Goal: Task Accomplishment & Management: Complete application form

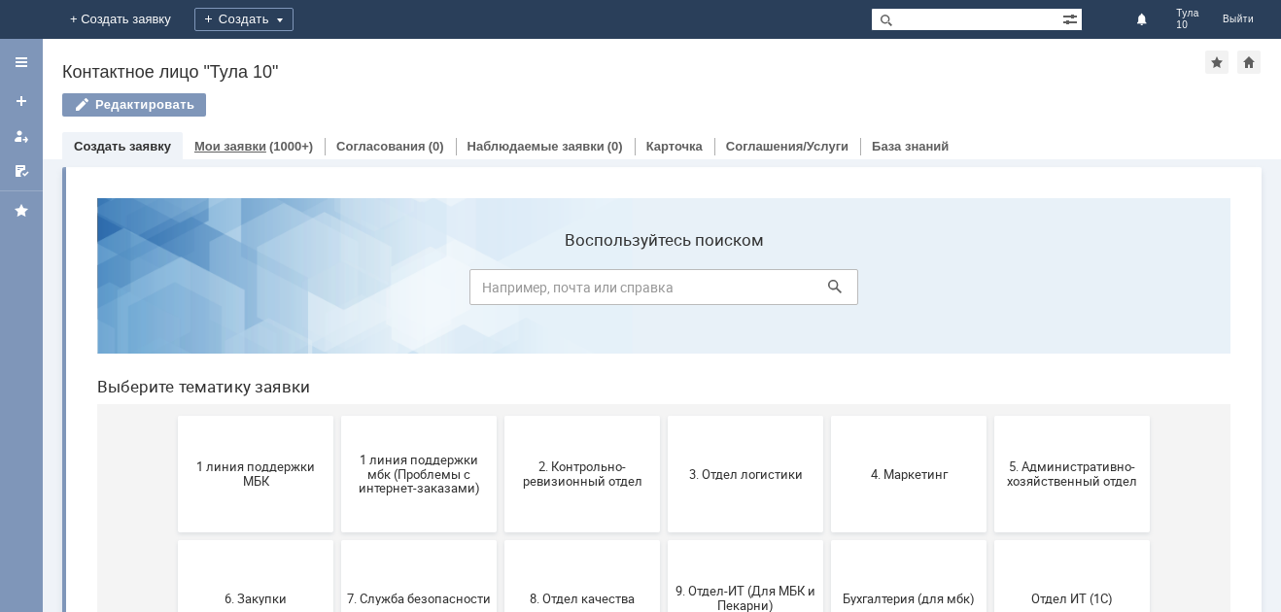
click at [252, 153] on link "Мои заявки" at bounding box center [230, 146] width 72 height 15
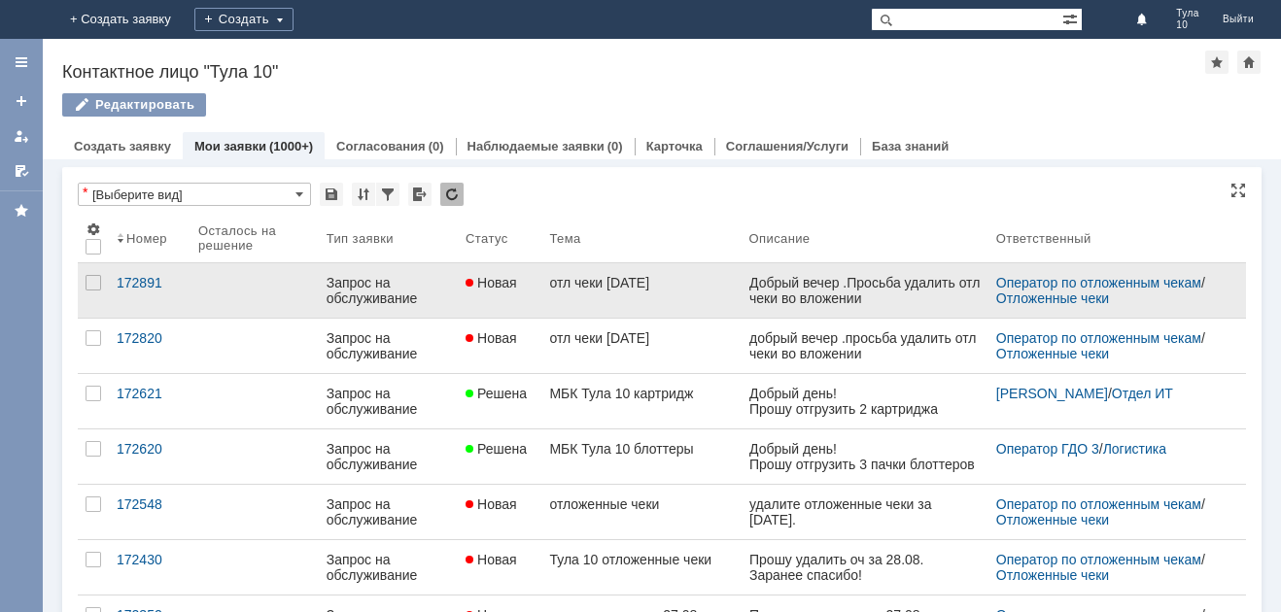
drag, startPoint x: 1499, startPoint y: 557, endPoint x: 758, endPoint y: 290, distance: 787.3
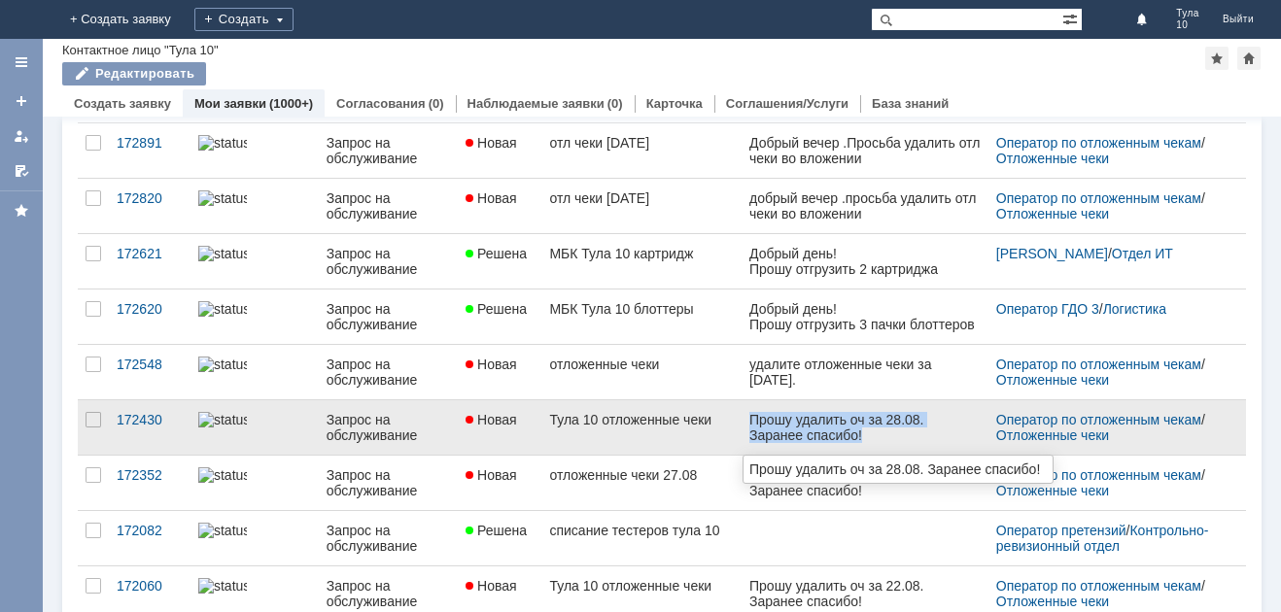
drag, startPoint x: 751, startPoint y: 418, endPoint x: 864, endPoint y: 440, distance: 114.9
click at [864, 440] on div "Прошу удалить оч за 28.08. Заранее спасибо!" at bounding box center [863, 427] width 231 height 31
copy div "Прошу удалить оч за 28.08. Заранее спасибо!"
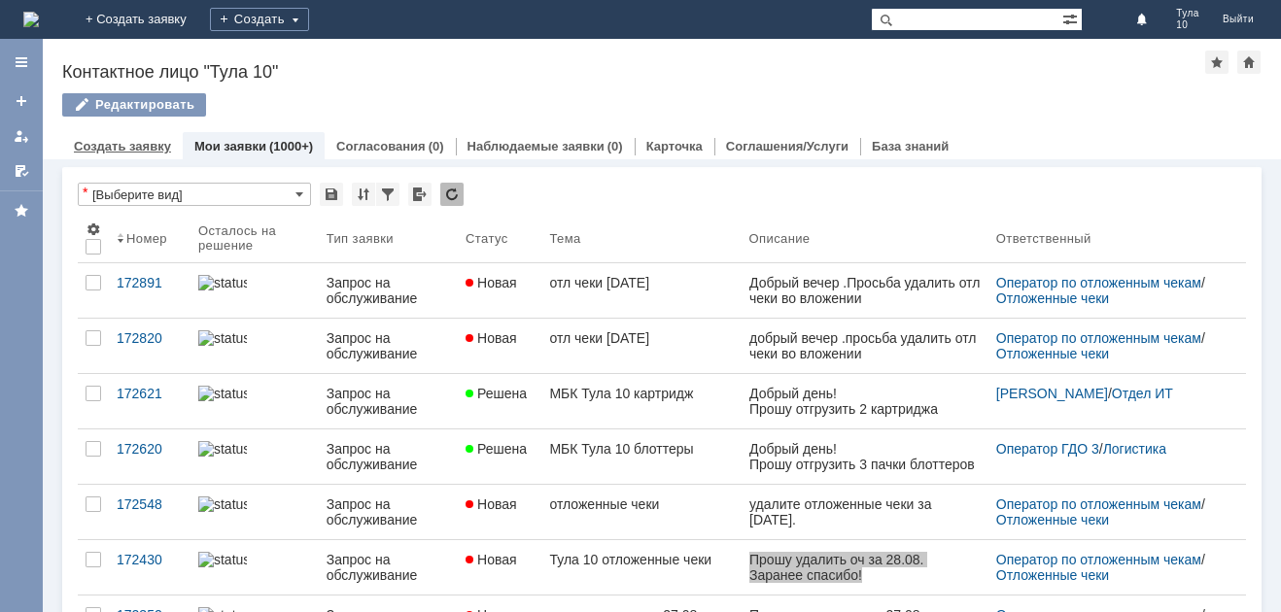
click at [81, 151] on link "Создать заявку" at bounding box center [122, 146] width 97 height 15
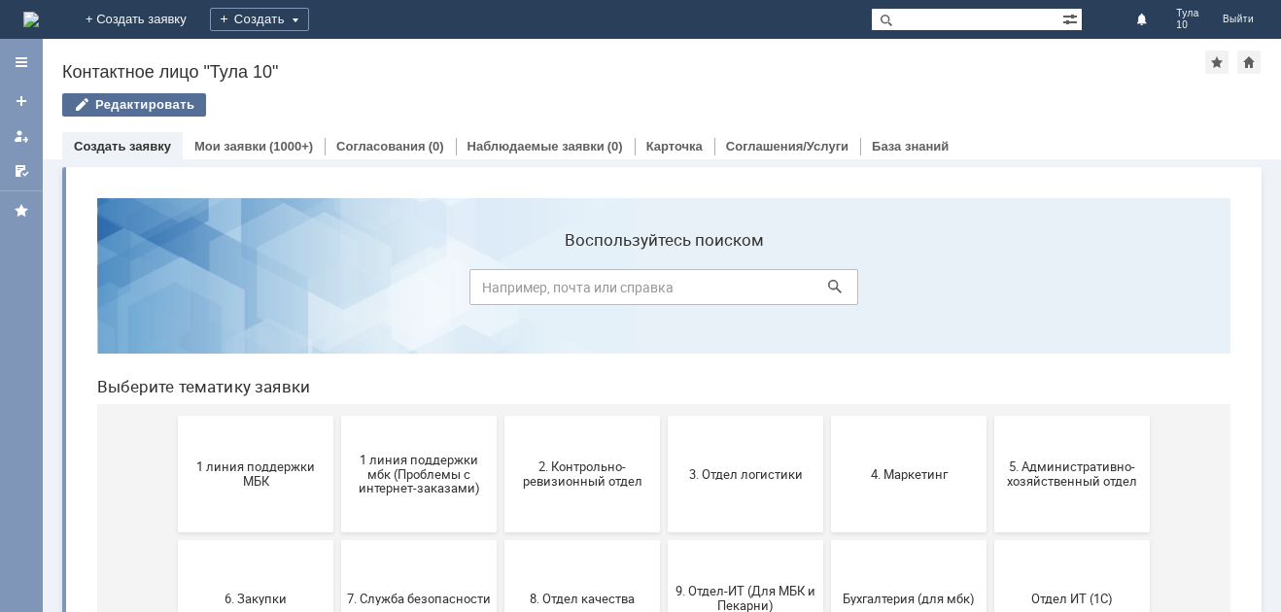
click at [105, 102] on div "Редактировать" at bounding box center [134, 104] width 144 height 23
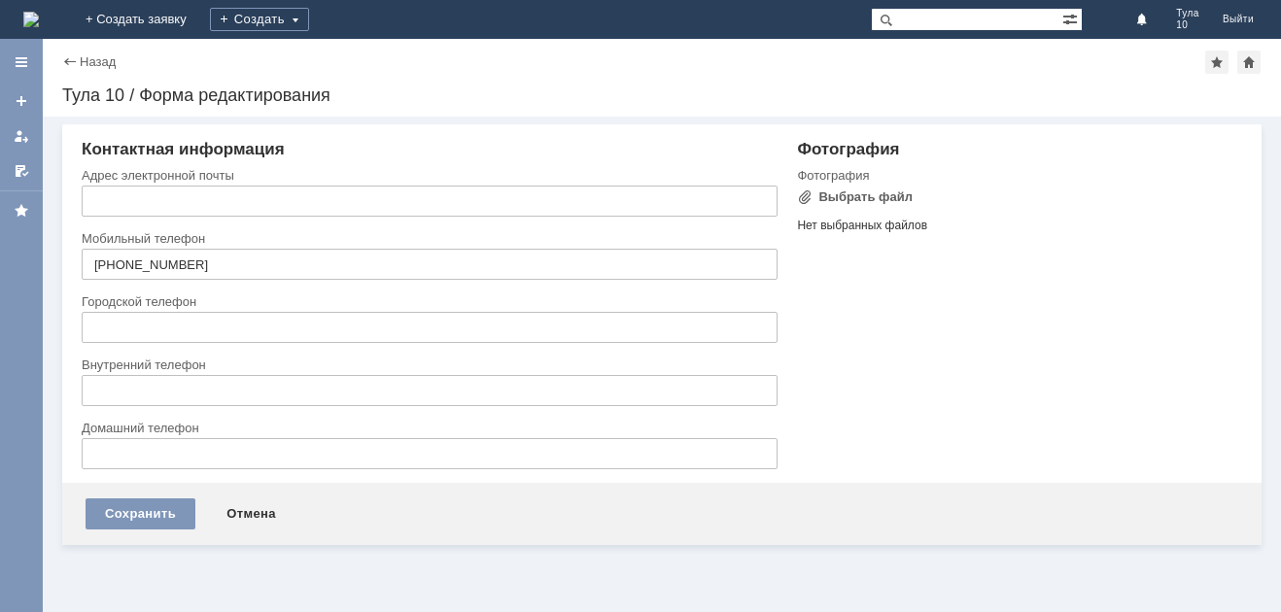
type input "[EMAIL_ADDRESS][DOMAIN_NAME]"
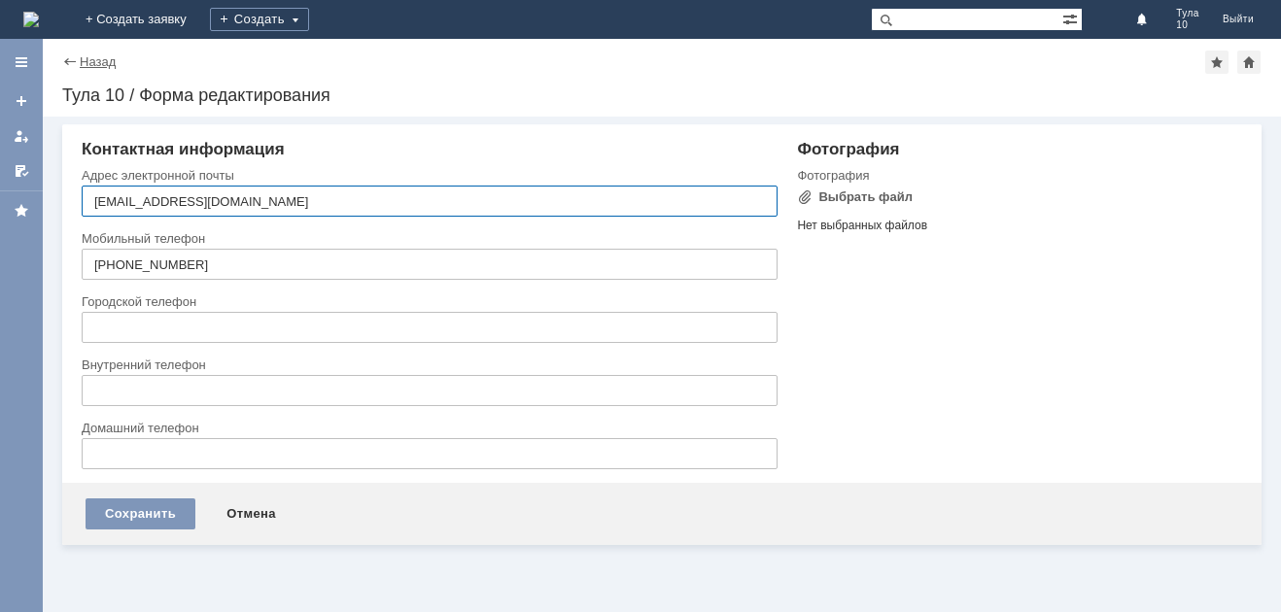
click at [81, 56] on link "Назад" at bounding box center [98, 61] width 36 height 15
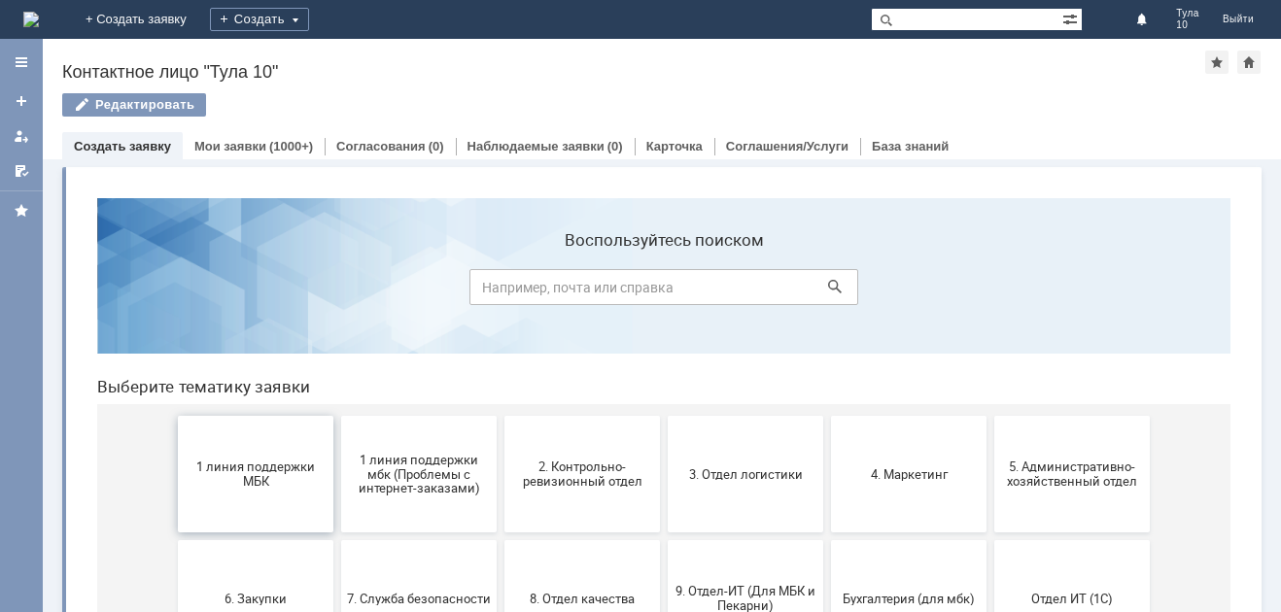
click at [270, 494] on button "1 линия поддержки МБК" at bounding box center [256, 474] width 156 height 117
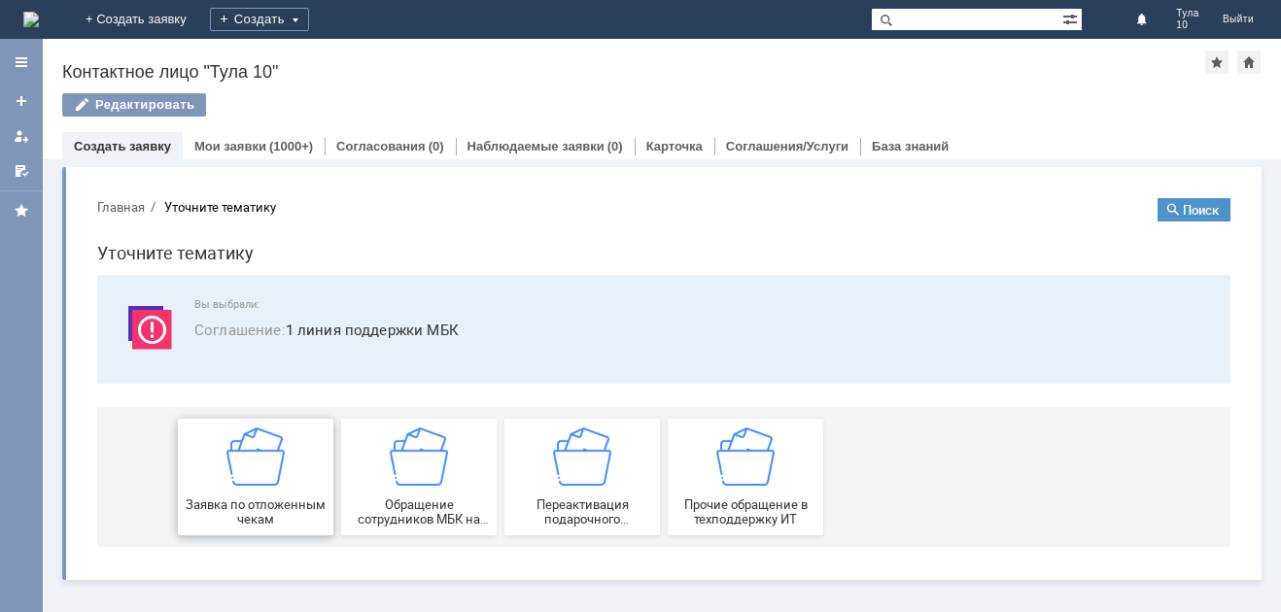
click at [297, 483] on div "Заявка по отложенным чекам" at bounding box center [256, 477] width 144 height 99
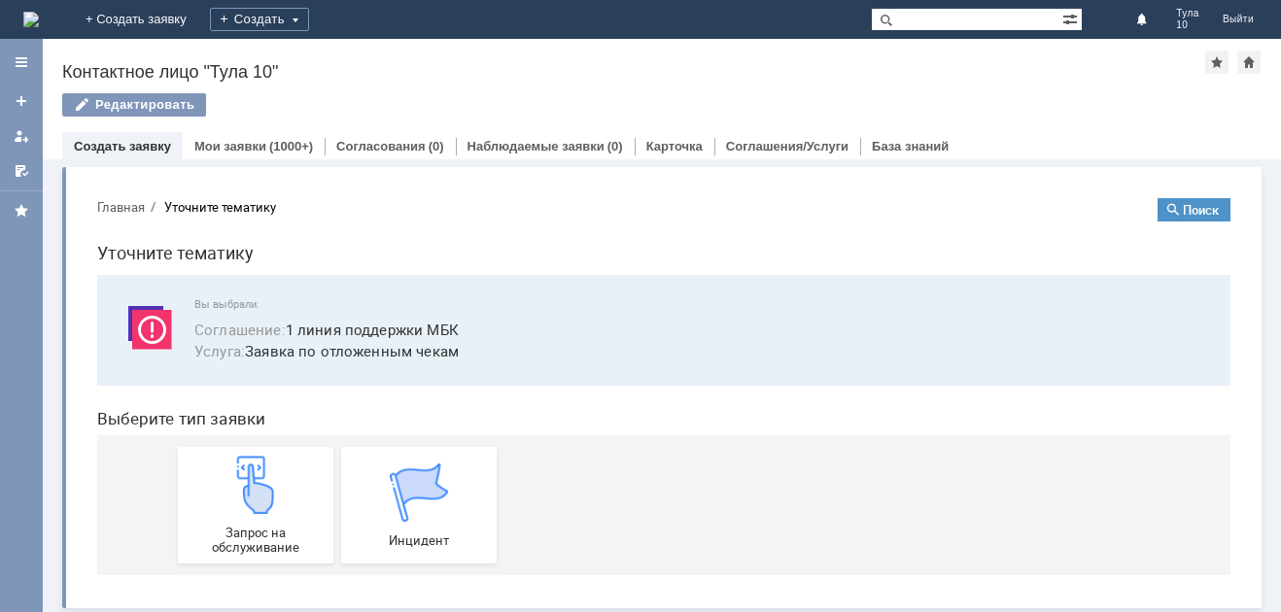
click at [297, 483] on div "Запрос на обслуживание" at bounding box center [256, 505] width 144 height 99
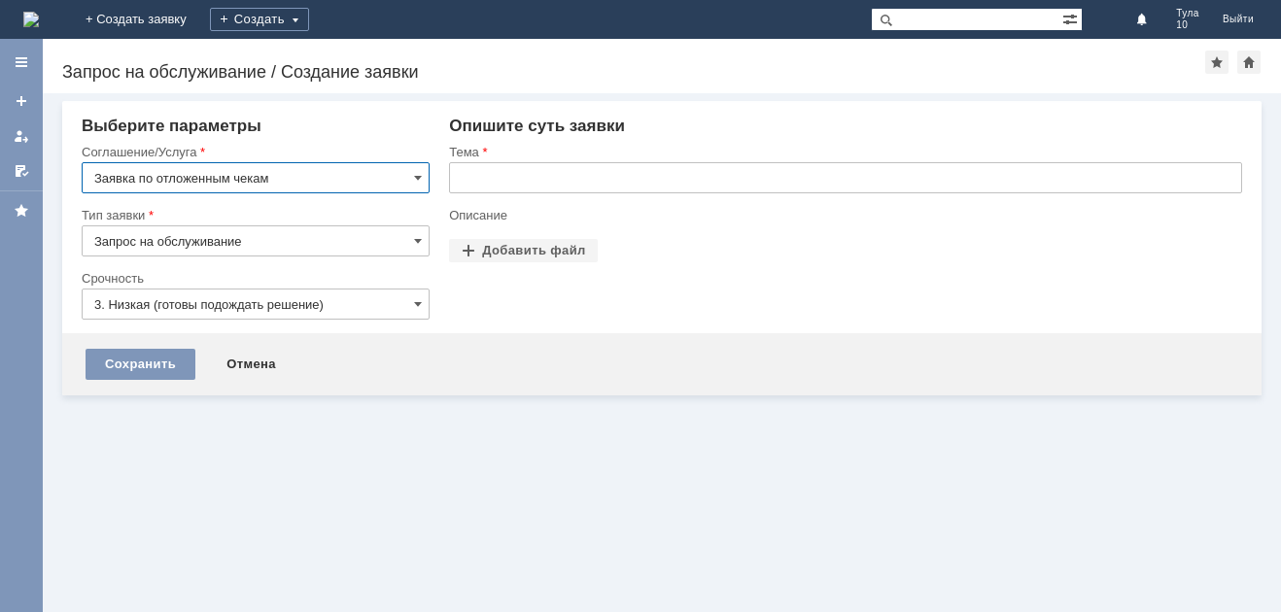
click at [516, 180] on input "text" at bounding box center [845, 177] width 793 height 31
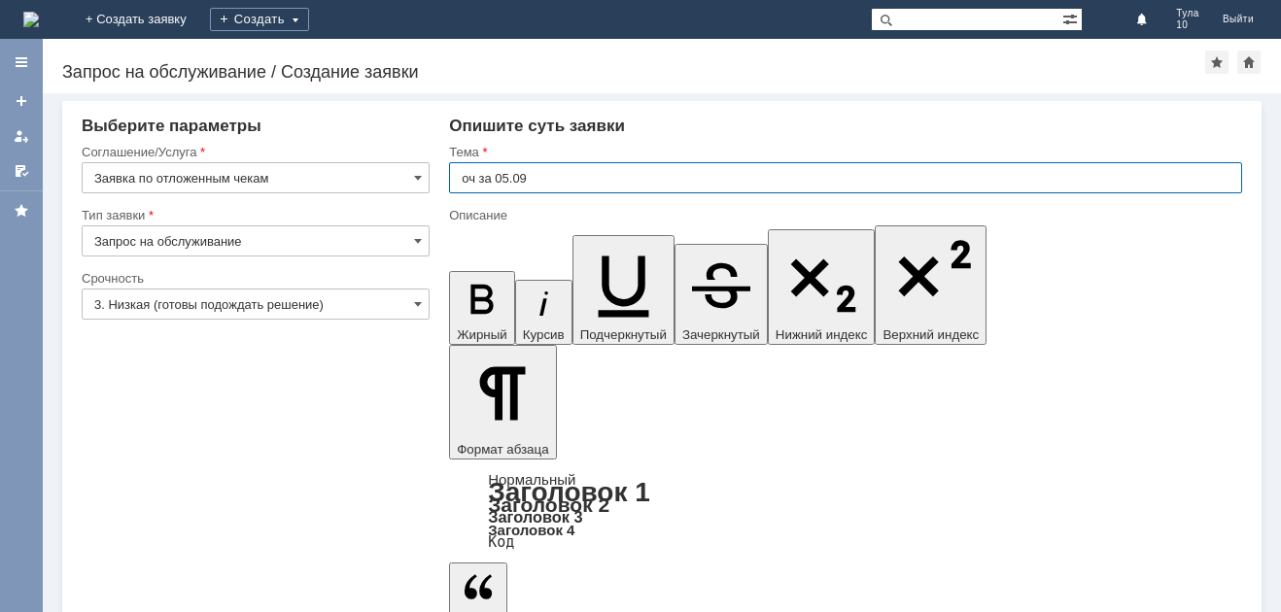
type input "оч за 05.09"
drag, startPoint x: 637, startPoint y: 5192, endPoint x: 605, endPoint y: 5189, distance: 31.2
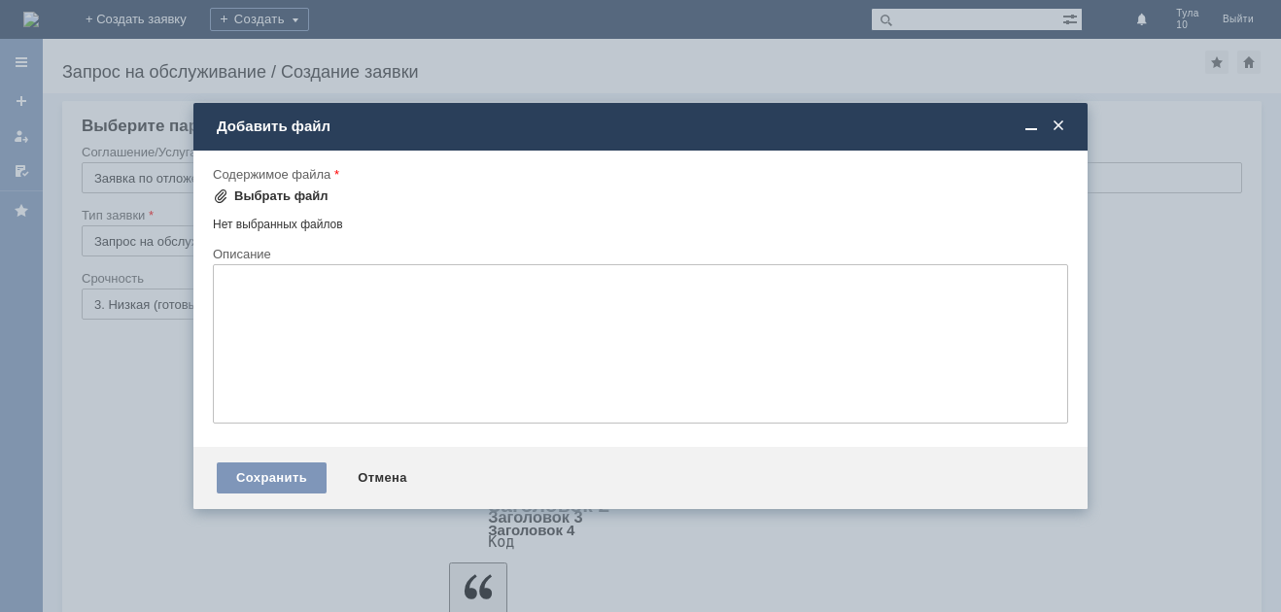
click at [283, 187] on div "Выбрать файл" at bounding box center [271, 196] width 116 height 23
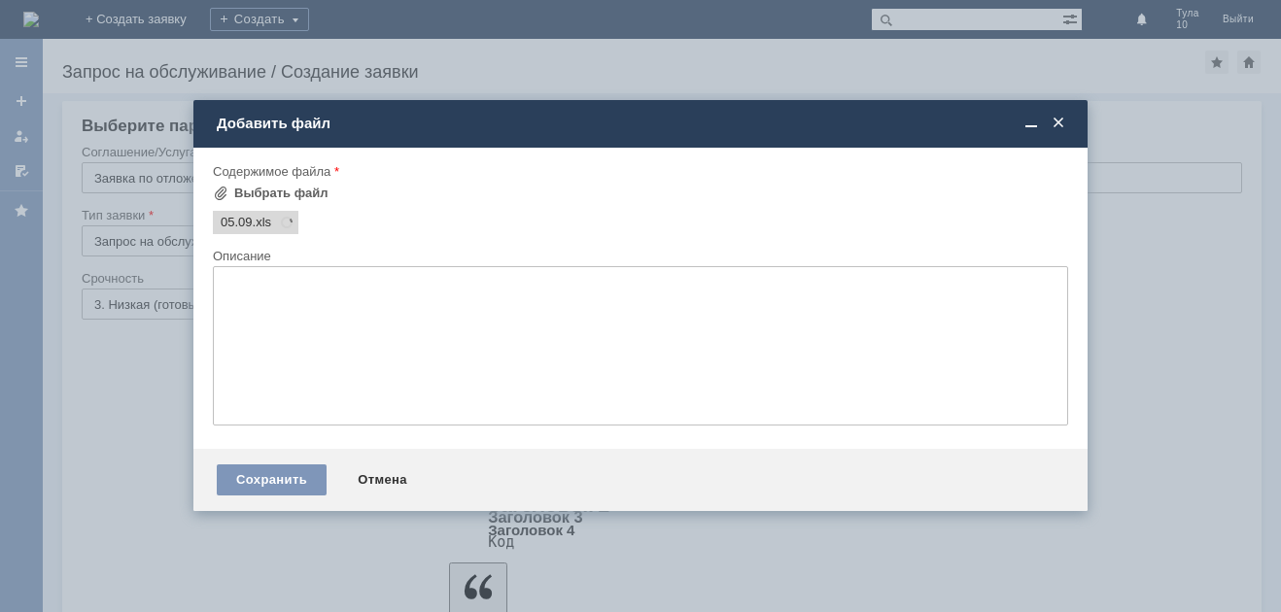
scroll to position [0, 0]
click at [309, 489] on div "Сохранить" at bounding box center [272, 480] width 110 height 31
